Goal: Complete application form

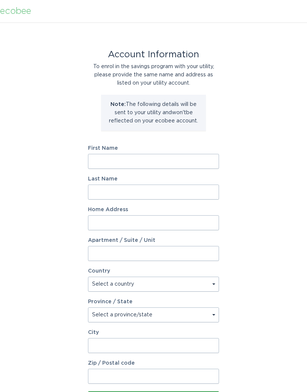
click at [145, 157] on input "First Name" at bounding box center [153, 161] width 131 height 15
type input "[PERSON_NAME]"
click at [135, 189] on input "Last Name" at bounding box center [153, 192] width 131 height 15
type input "[PERSON_NAME]"
click at [152, 217] on input "Home Address" at bounding box center [153, 222] width 131 height 15
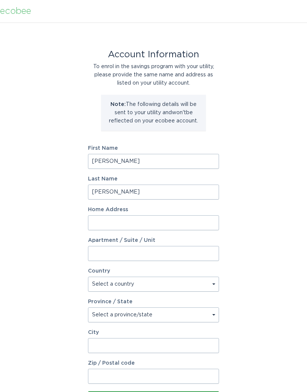
type input "[STREET_ADDRESS]"
select select "US"
type input "Oak Brook"
type input "60523"
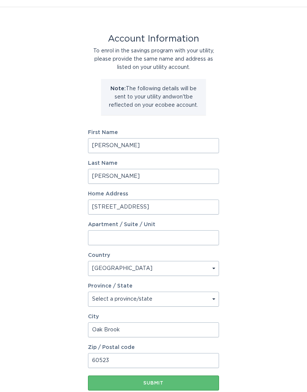
scroll to position [30, 0]
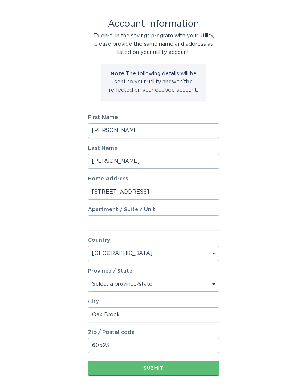
click at [214, 272] on div "Province / State" at bounding box center [153, 271] width 131 height 5
click at [211, 284] on select "Select a province/state [US_STATE] [US_STATE] [US_STATE] [US_STATE] [US_STATE] …" at bounding box center [153, 284] width 131 height 15
select select "IL"
click at [156, 368] on div "Submit" at bounding box center [154, 368] width 124 height 4
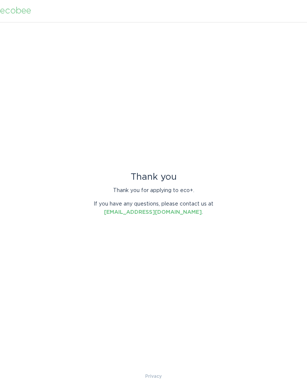
scroll to position [0, 0]
